Goal: Navigation & Orientation: Find specific page/section

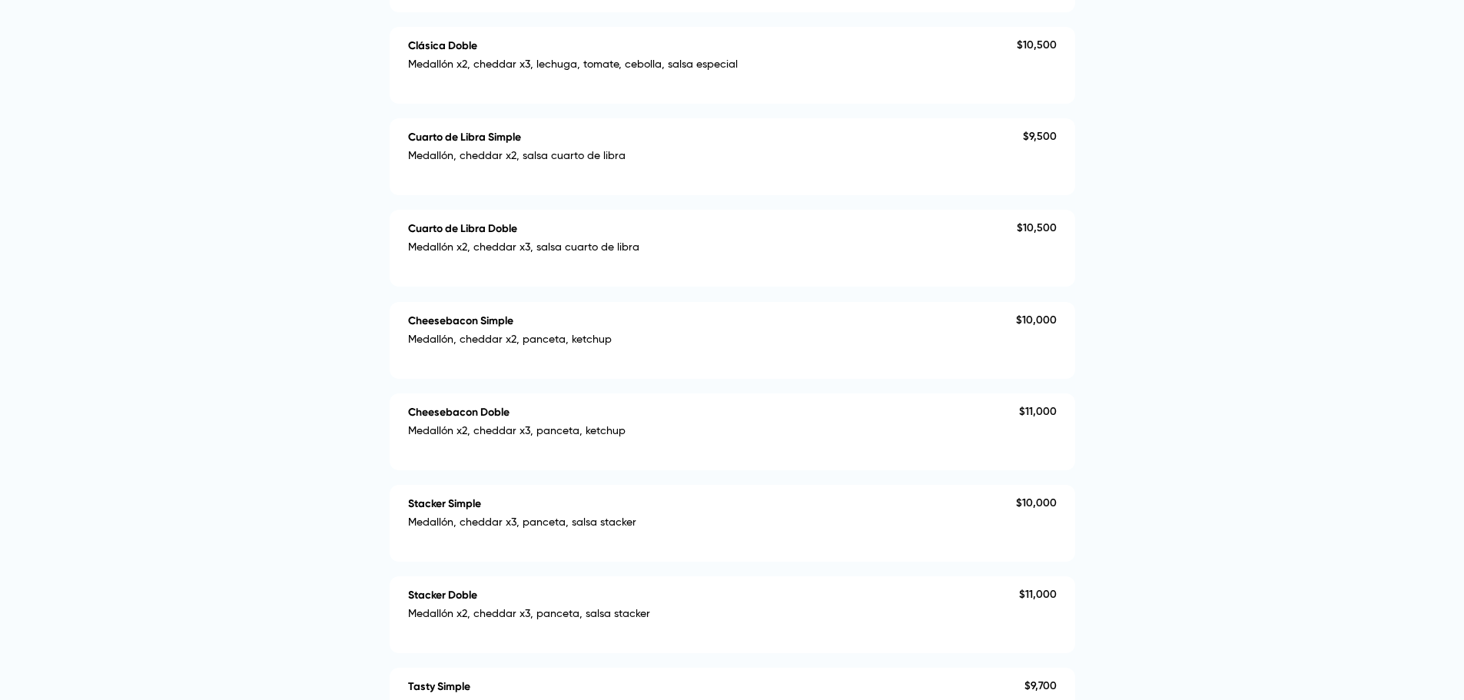
scroll to position [615, 0]
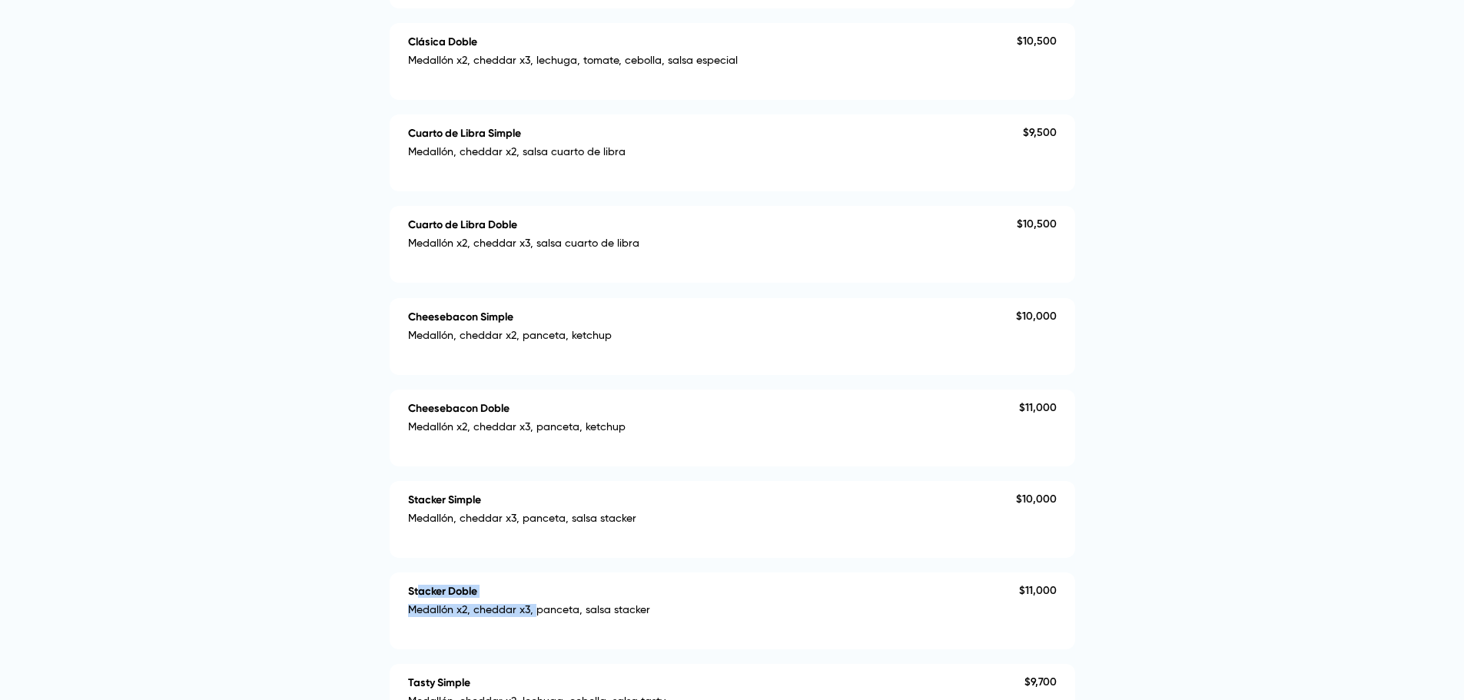
drag, startPoint x: 416, startPoint y: 585, endPoint x: 597, endPoint y: 608, distance: 182.1
click at [537, 600] on div "Stacker Doble Medallón x2, cheddar x3, panceta, salsa stacker" at bounding box center [713, 611] width 611 height 52
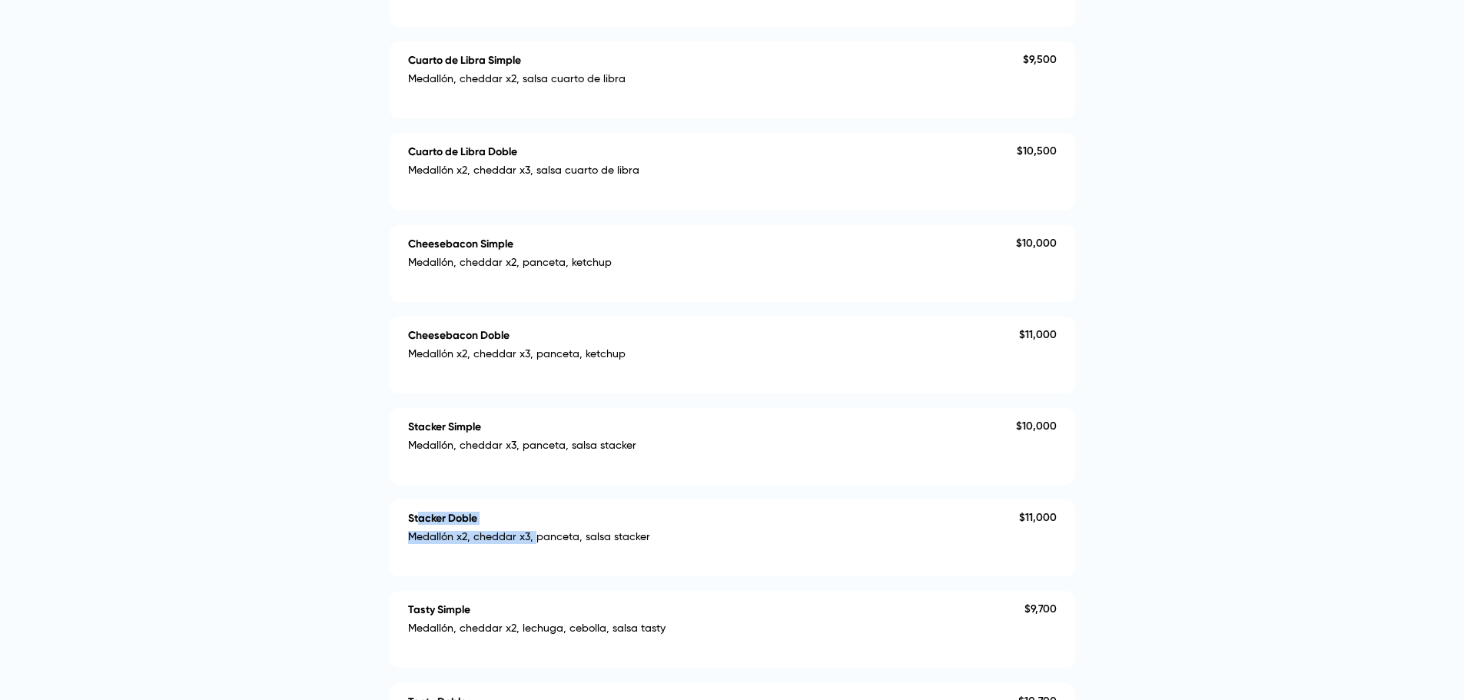
scroll to position [769, 0]
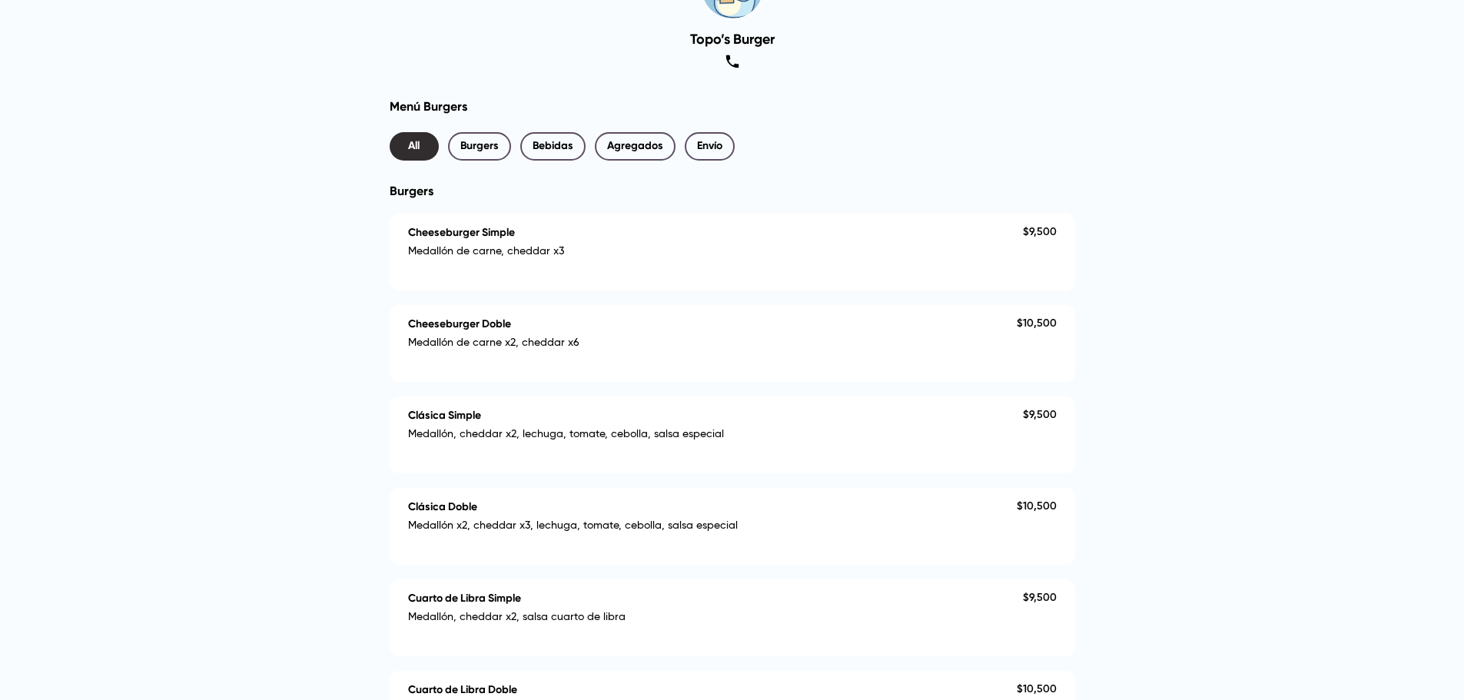
scroll to position [154, 0]
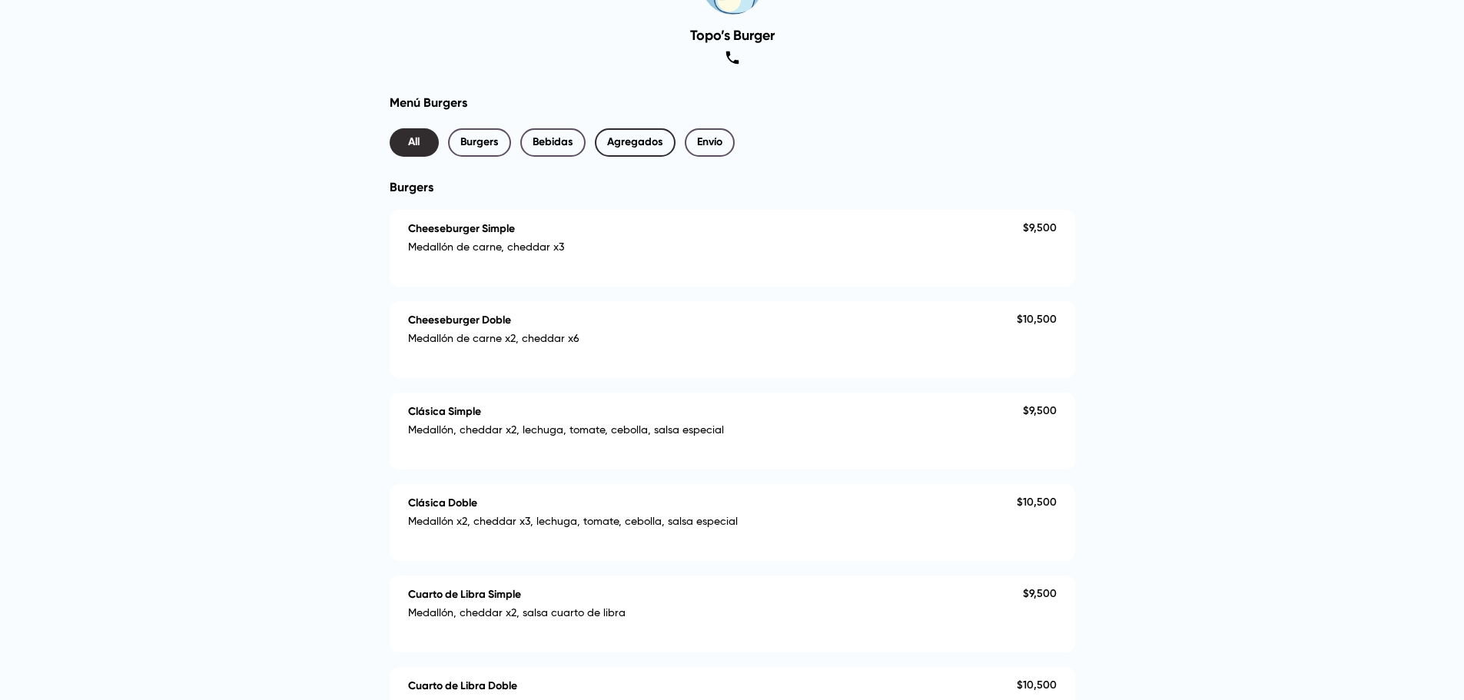
click at [630, 134] on span "Agregados" at bounding box center [635, 142] width 56 height 19
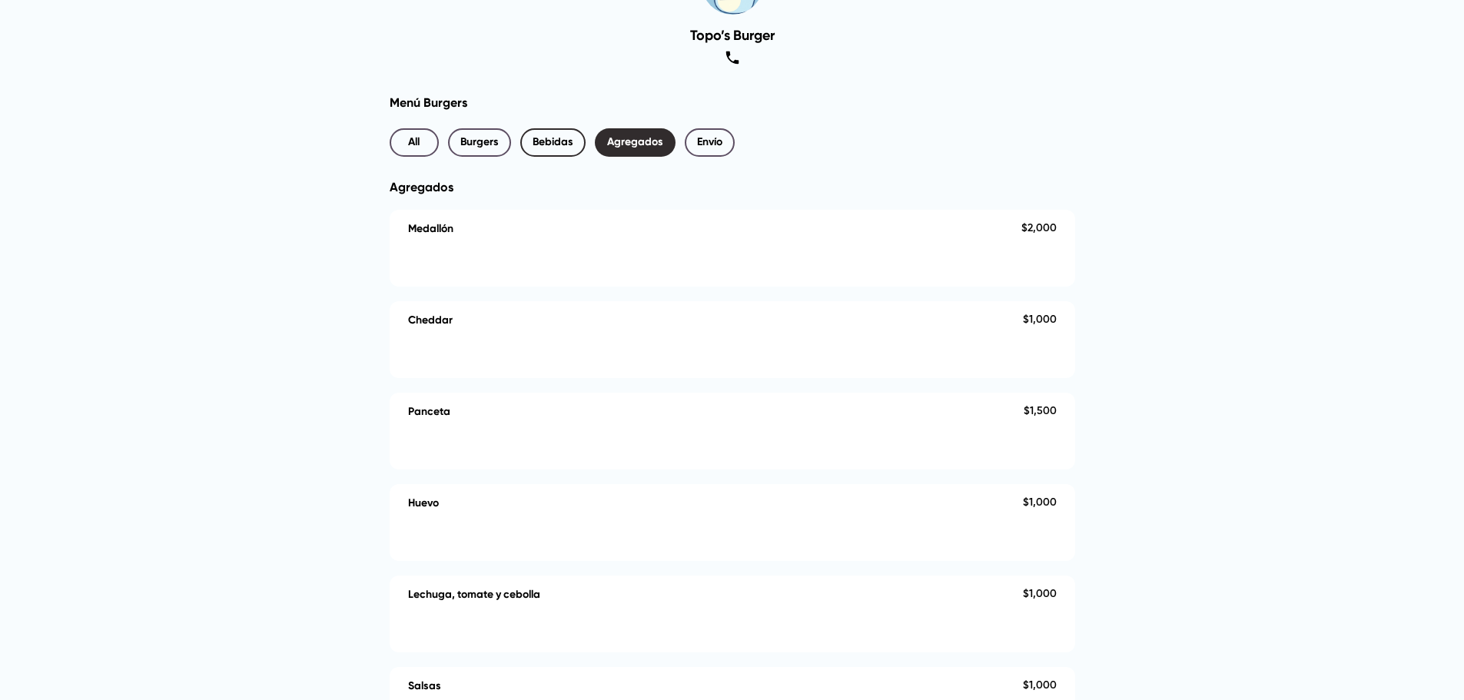
click at [569, 138] on span "Bebidas" at bounding box center [553, 142] width 41 height 19
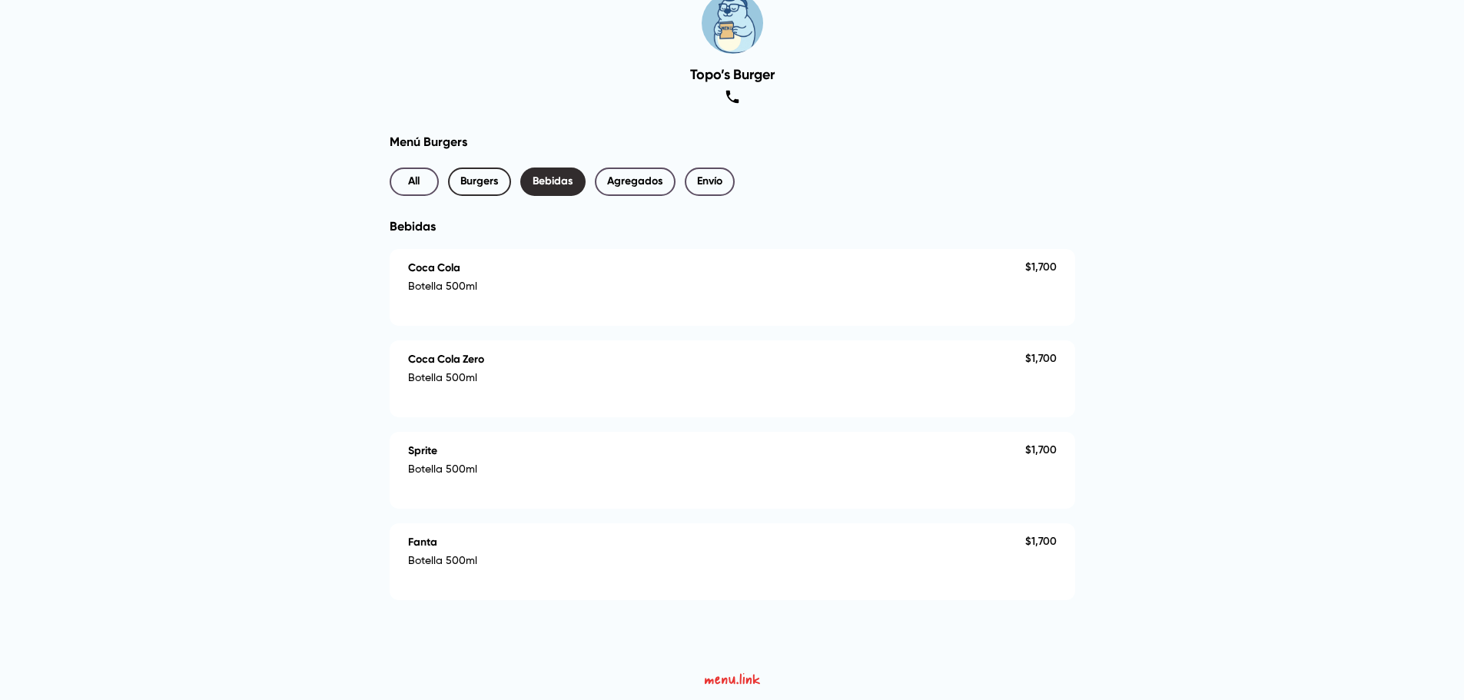
click at [473, 171] on button "Burgers" at bounding box center [479, 182] width 63 height 28
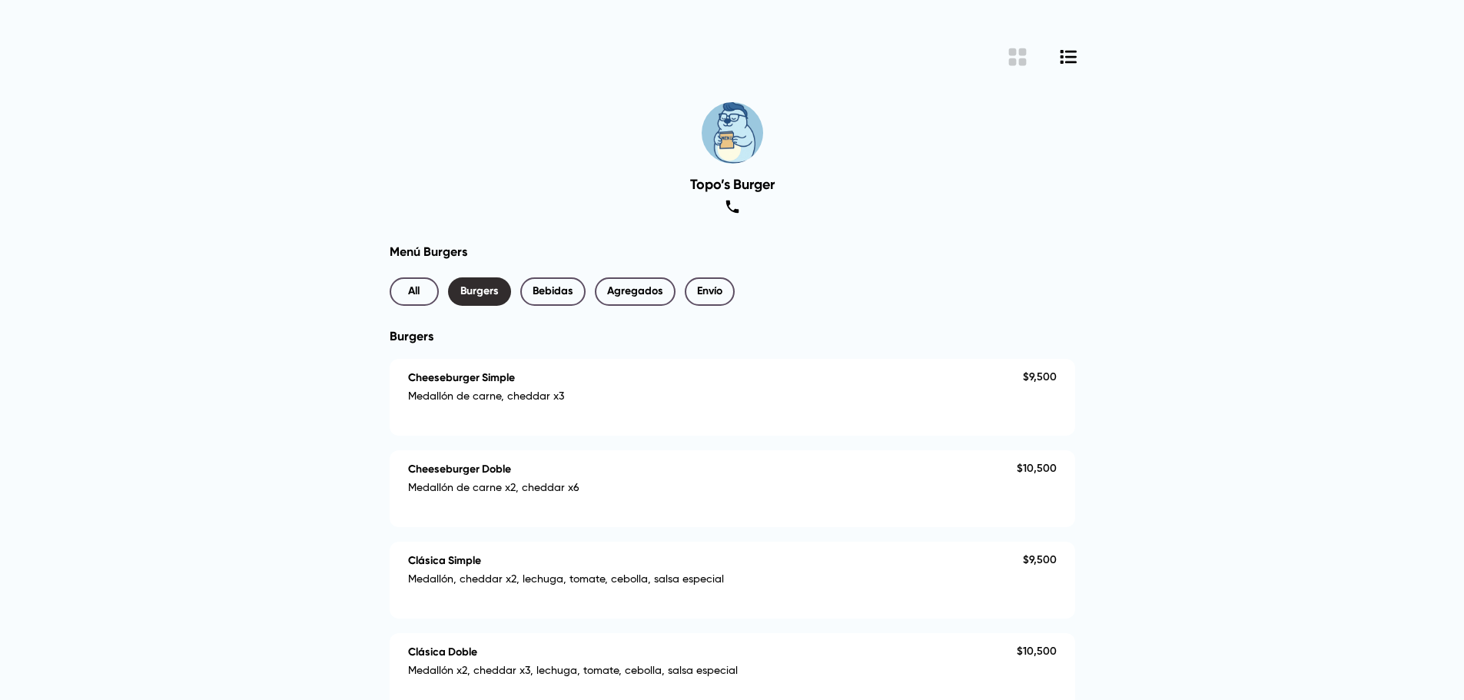
scroll to position [0, 0]
